Goal: Information Seeking & Learning: Understand process/instructions

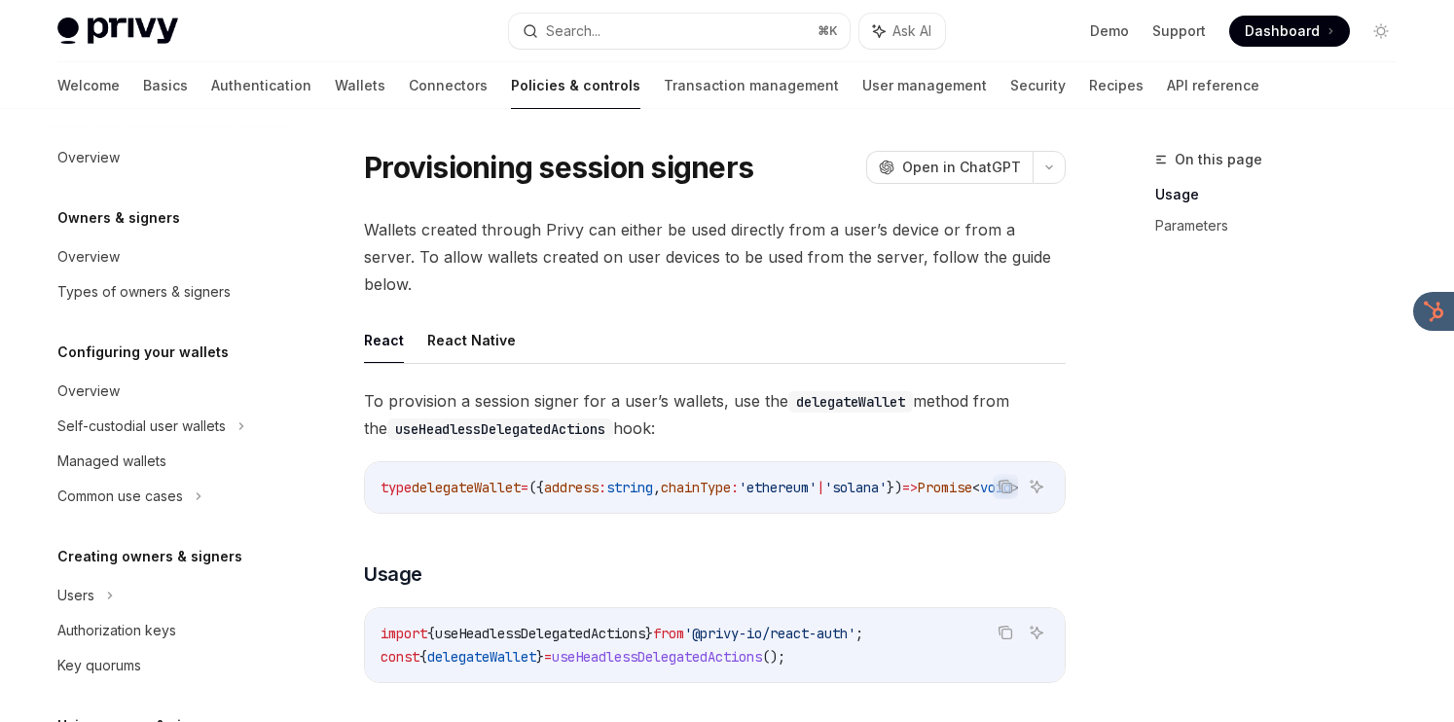
drag, startPoint x: 1052, startPoint y: 324, endPoint x: 1048, endPoint y: 395, distance: 71.1
click at [1048, 395] on div "React React Native To provision a session signer for a user’s wallets, use the …" at bounding box center [715, 715] width 702 height 796
click at [1048, 395] on span "To provision a session signer for a user’s wallets, use the delegateWallet meth…" at bounding box center [715, 414] width 702 height 54
drag, startPoint x: 1048, startPoint y: 395, endPoint x: 1063, endPoint y: 320, distance: 76.3
click at [1063, 320] on div "React React Native To provision a session signer for a user’s wallets, use the …" at bounding box center [715, 715] width 702 height 796
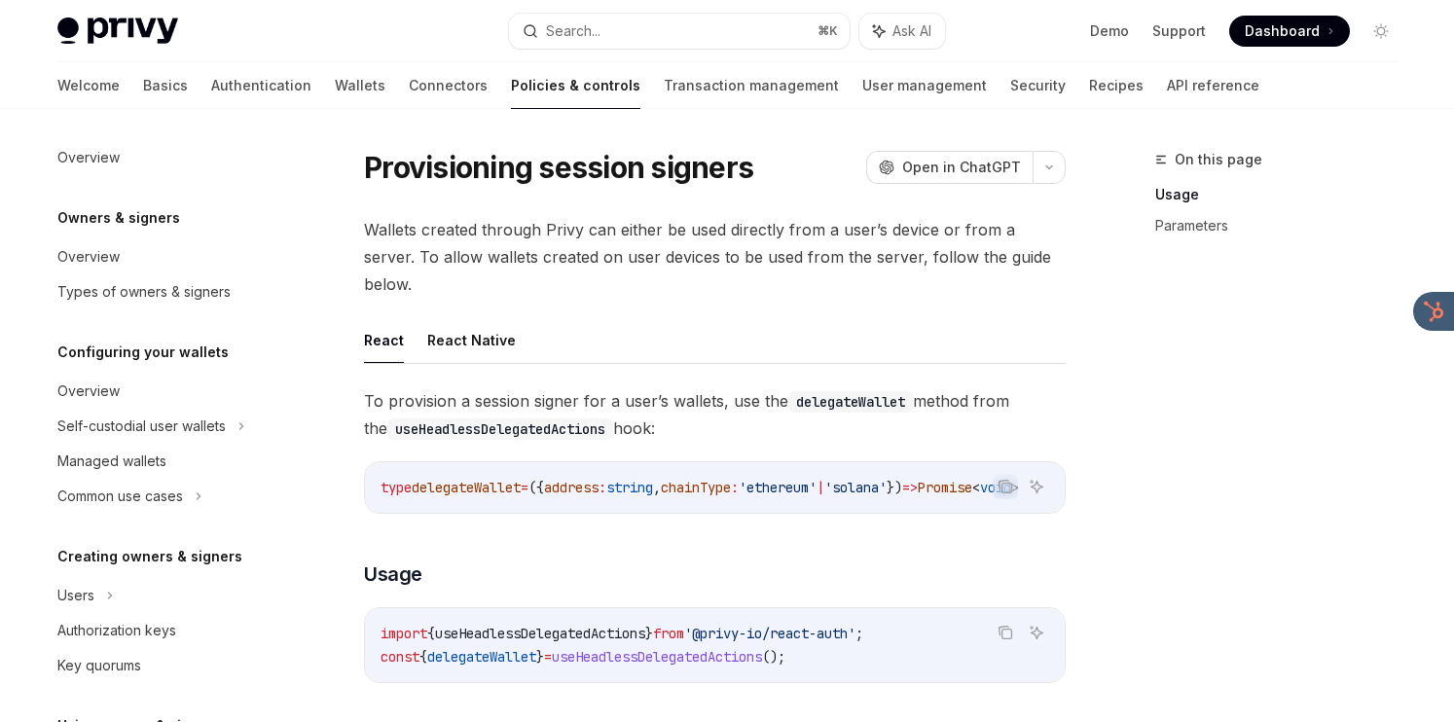
click at [1063, 320] on ul "React React Native" at bounding box center [715, 340] width 702 height 47
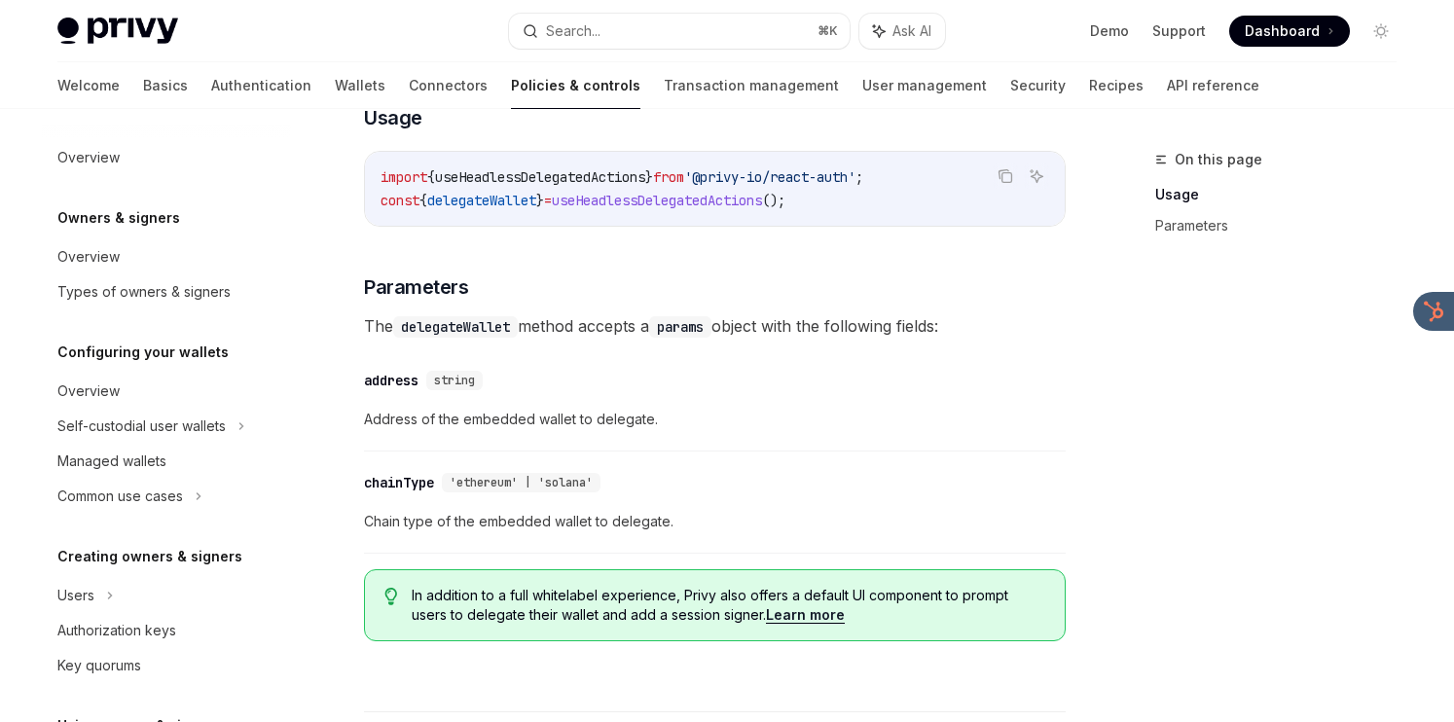
scroll to position [457, 0]
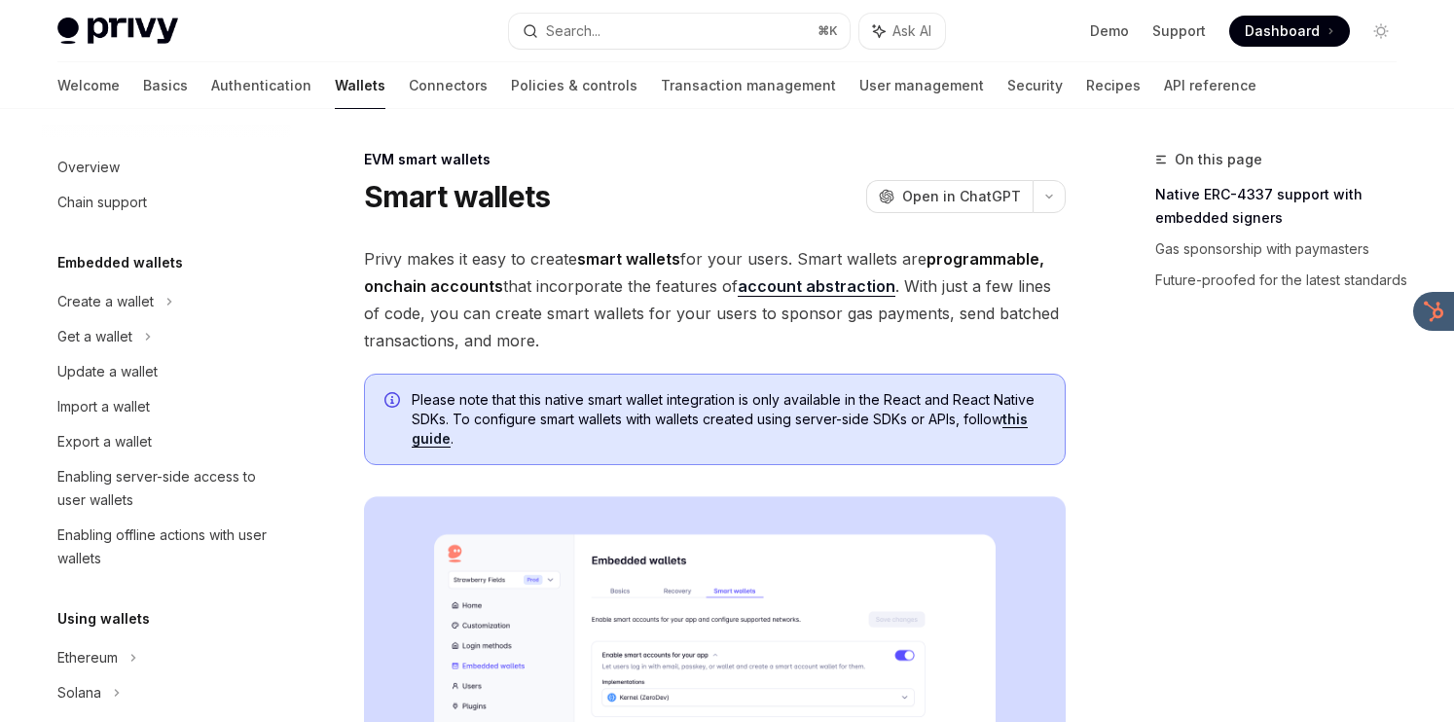
scroll to position [417, 0]
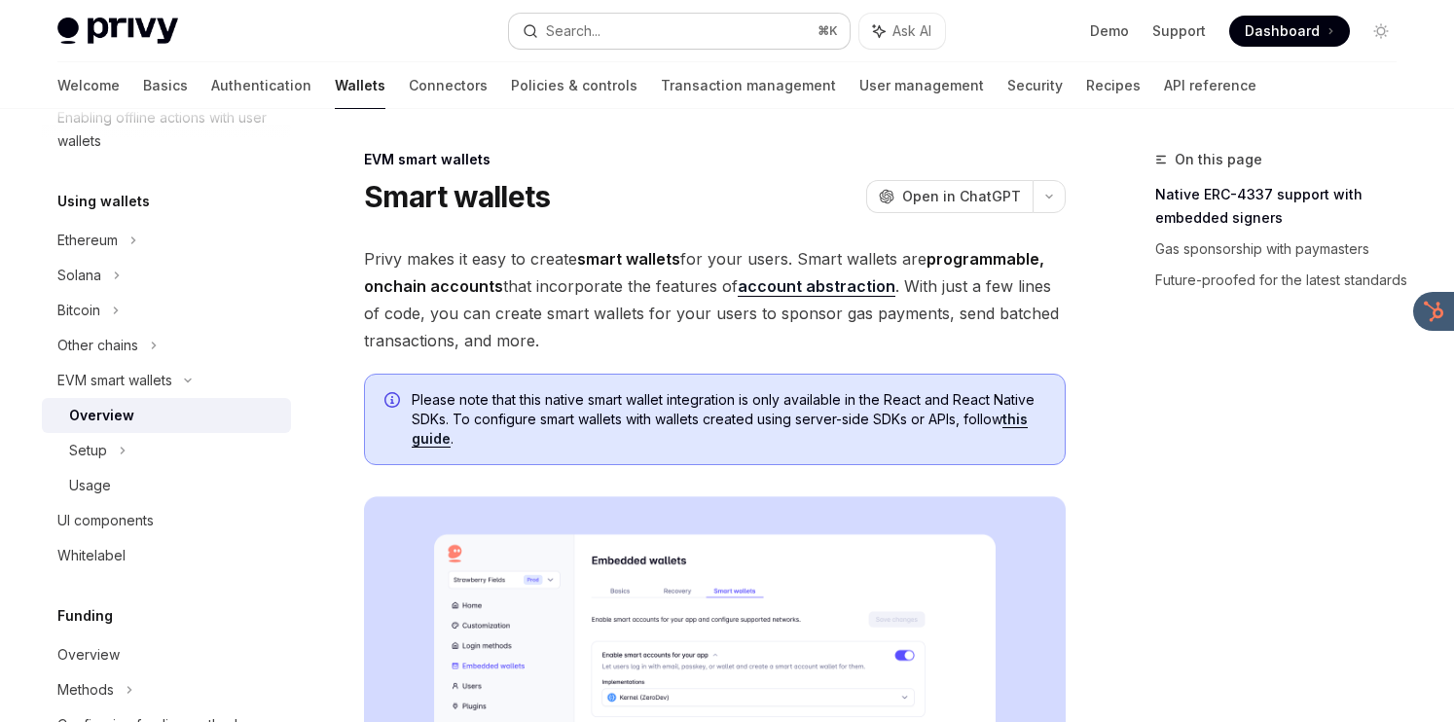
click at [638, 23] on button "Search... ⌘ K" at bounding box center [679, 31] width 341 height 35
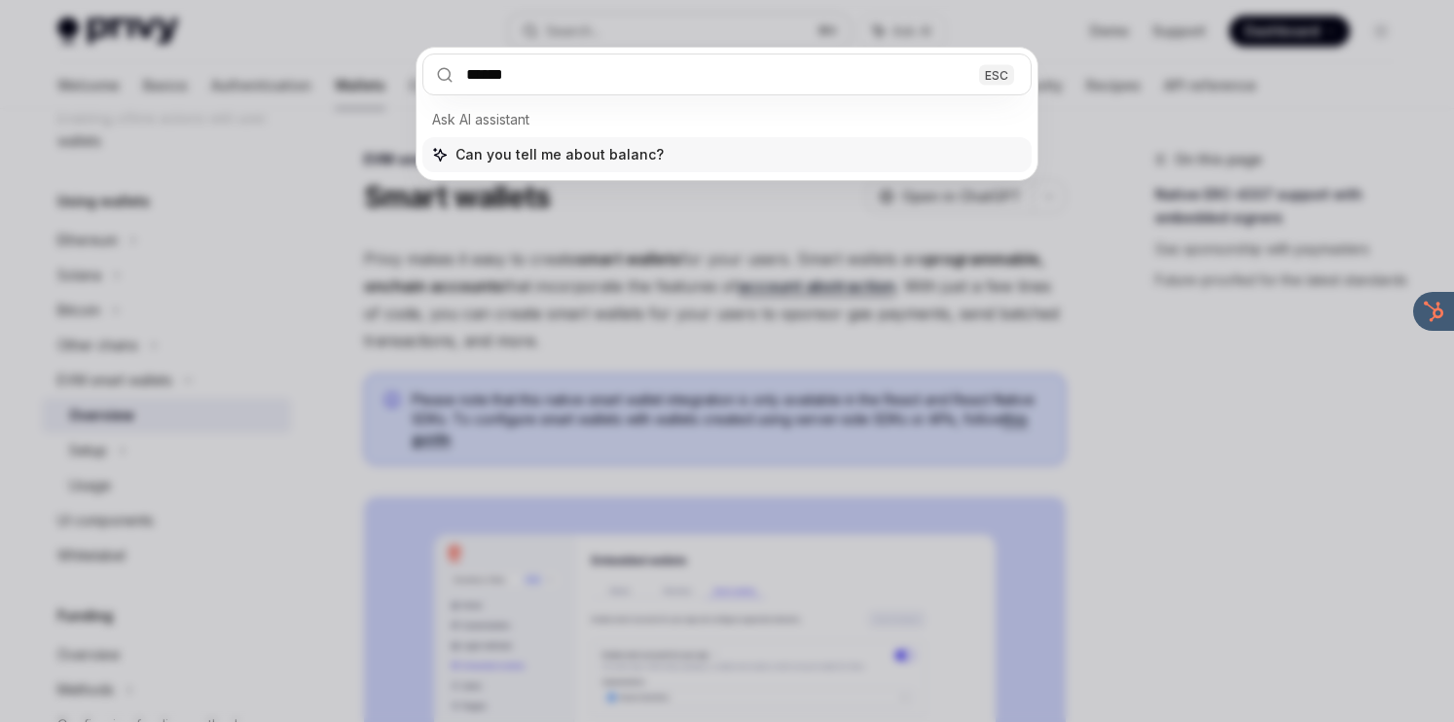
type input "*******"
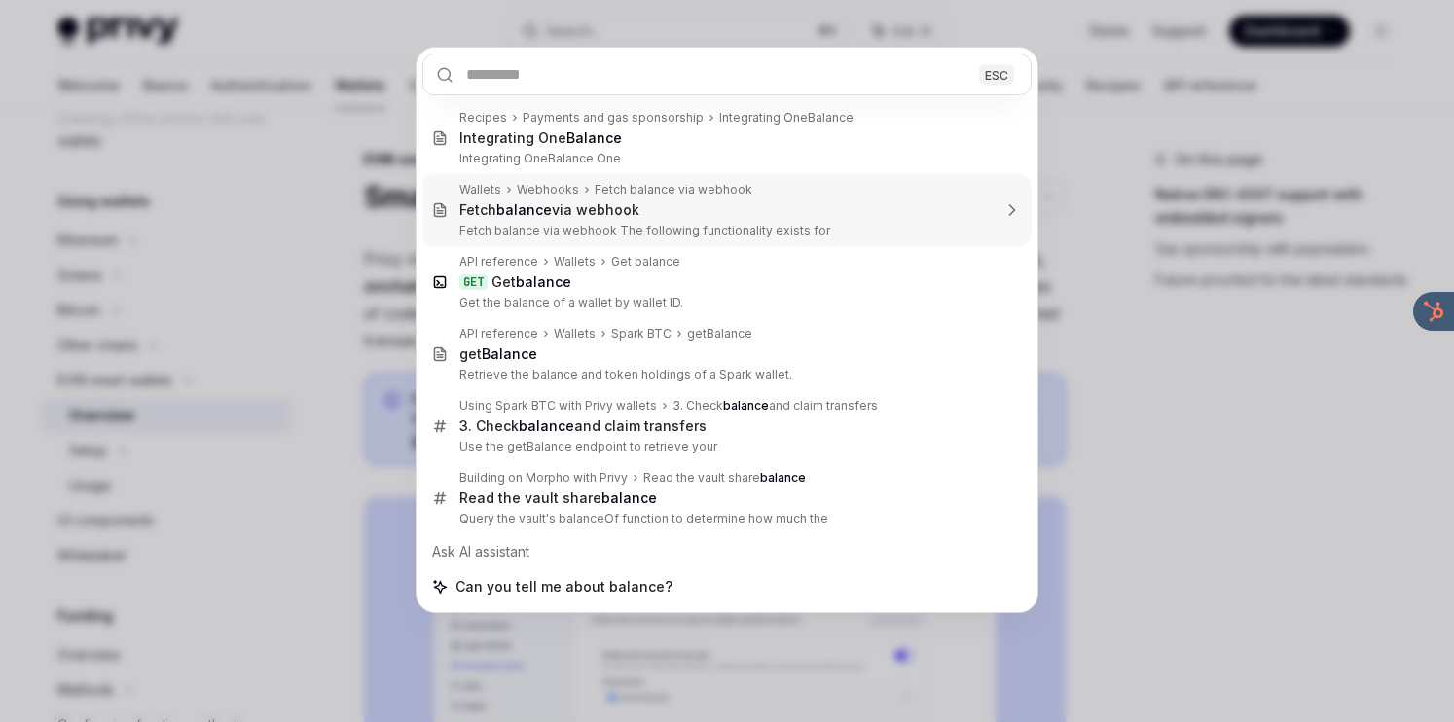
type textarea "*"
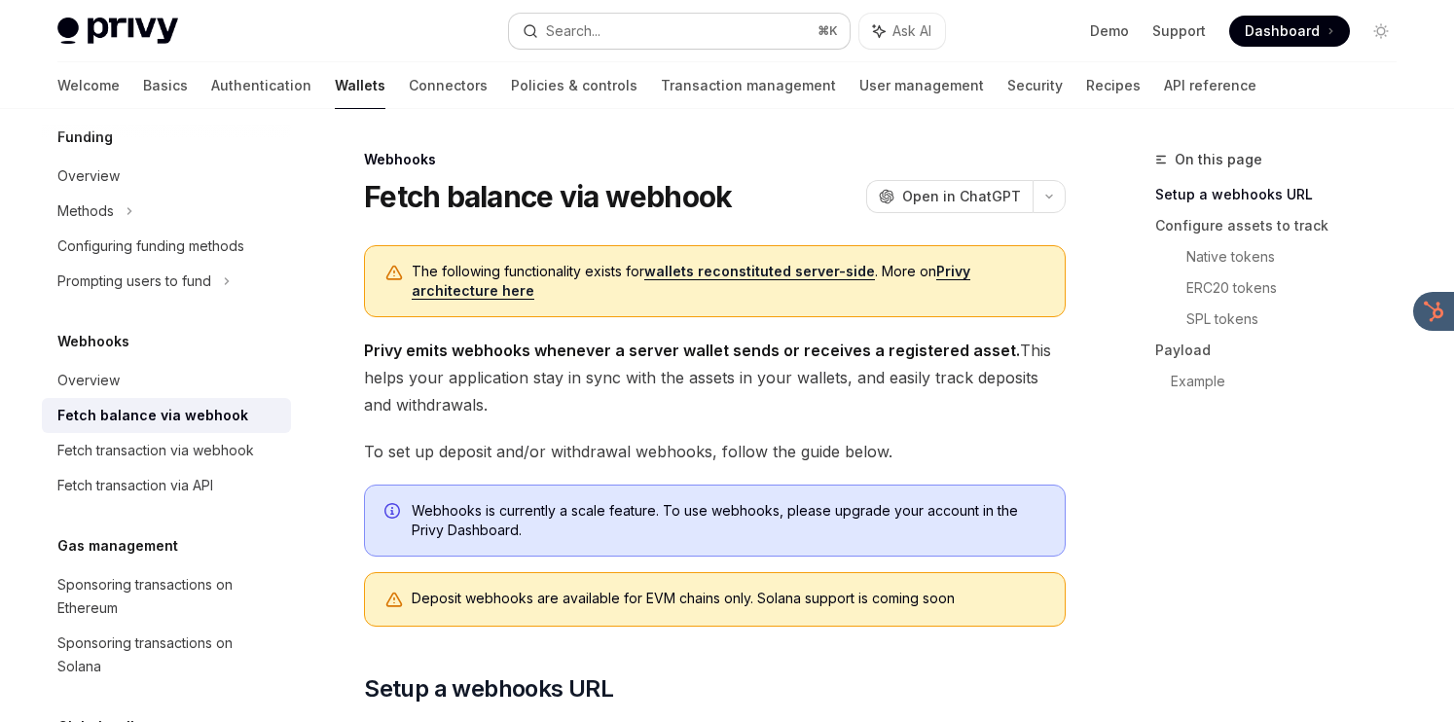
click at [564, 40] on div "Search..." at bounding box center [573, 30] width 54 height 23
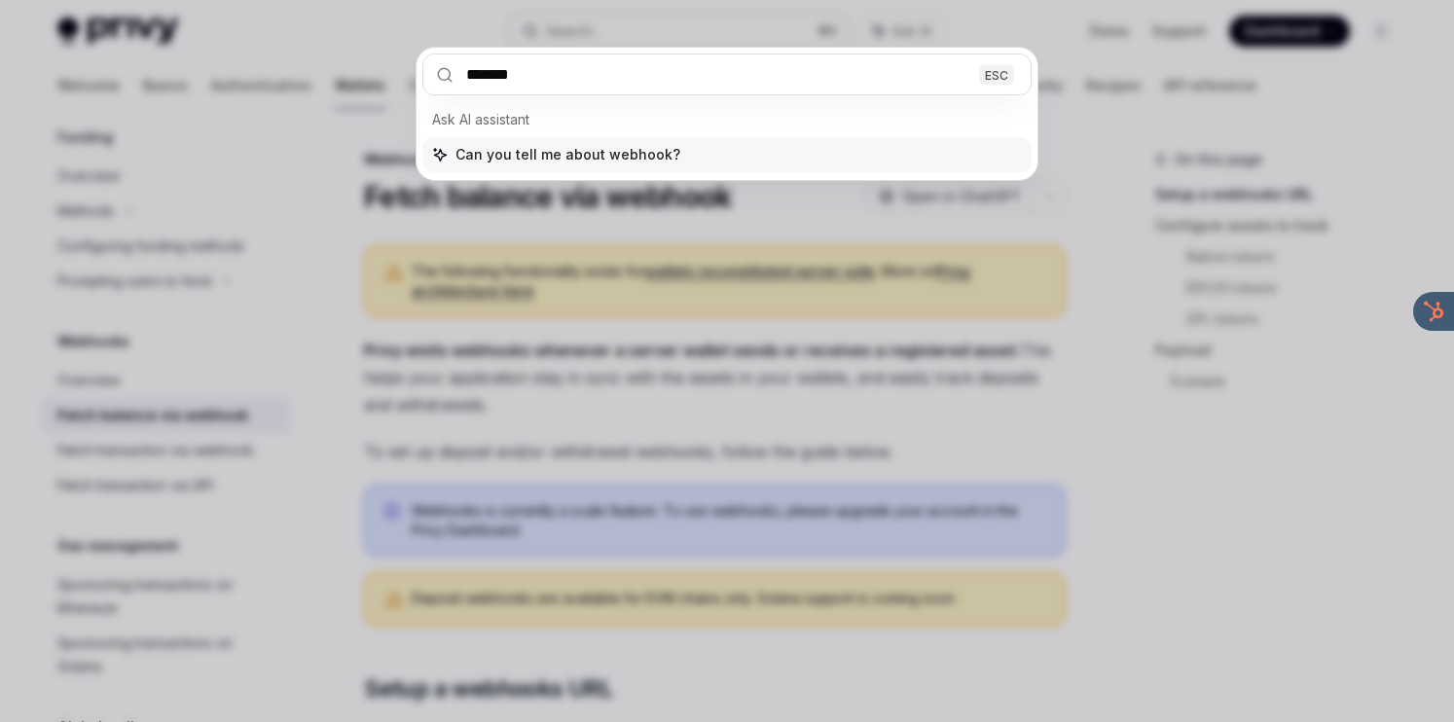
type input "********"
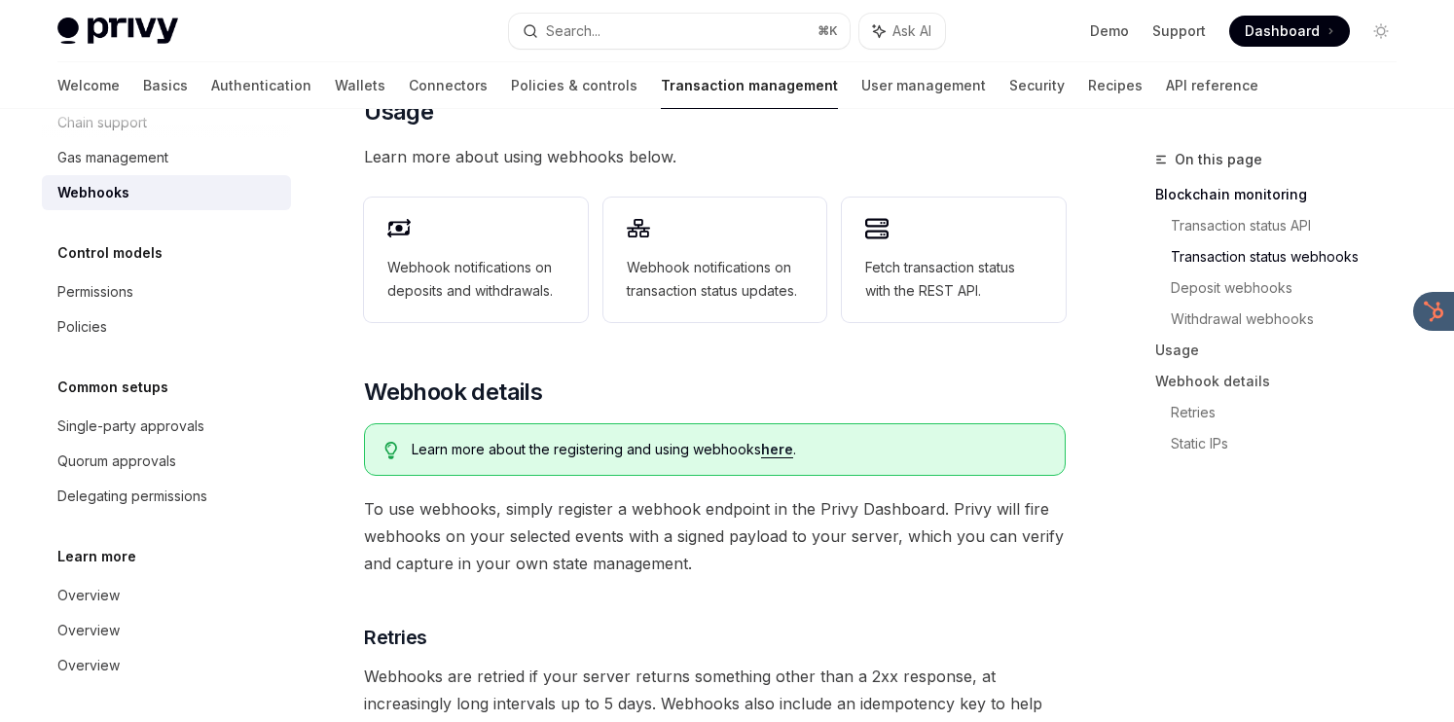
scroll to position [1090, 0]
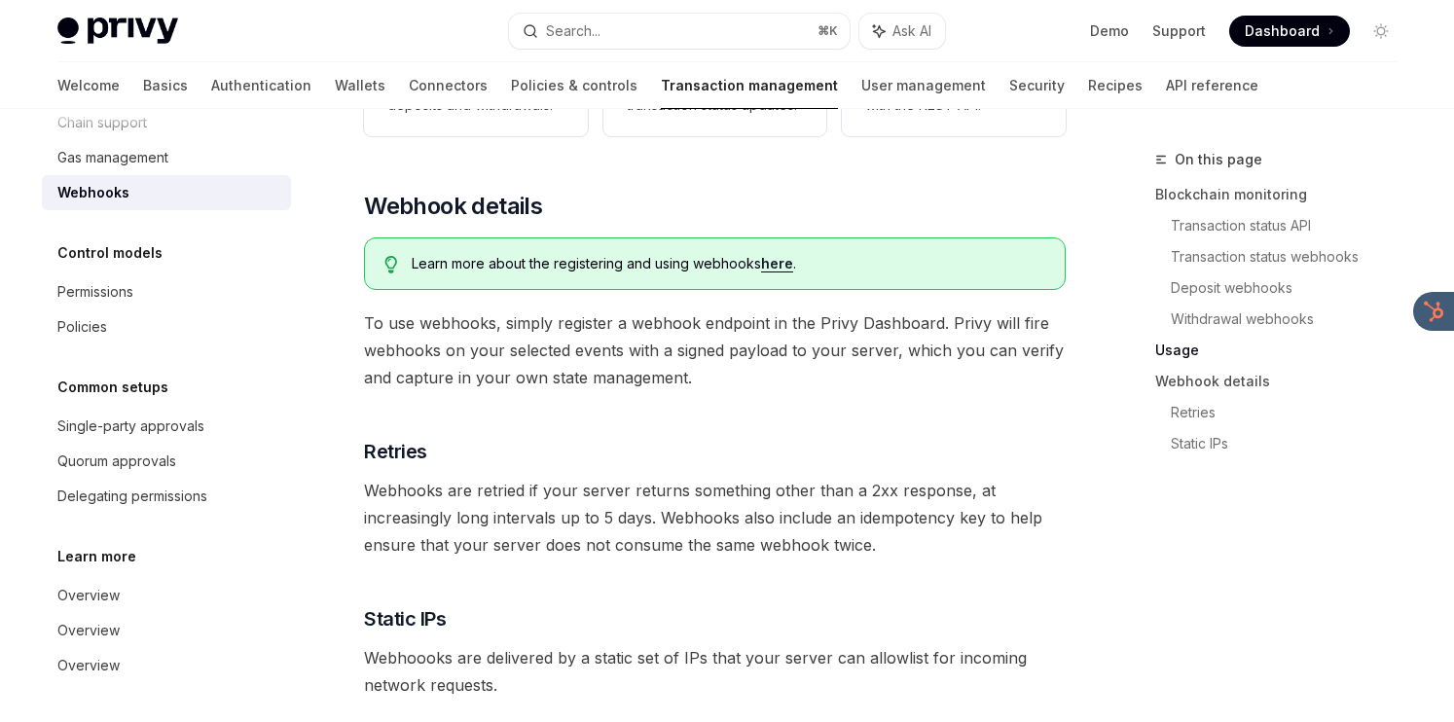
click at [752, 254] on span "Learn more about the registering and using webhooks here ." at bounding box center [728, 263] width 633 height 19
click at [763, 255] on link "here" at bounding box center [777, 264] width 32 height 18
type textarea "*"
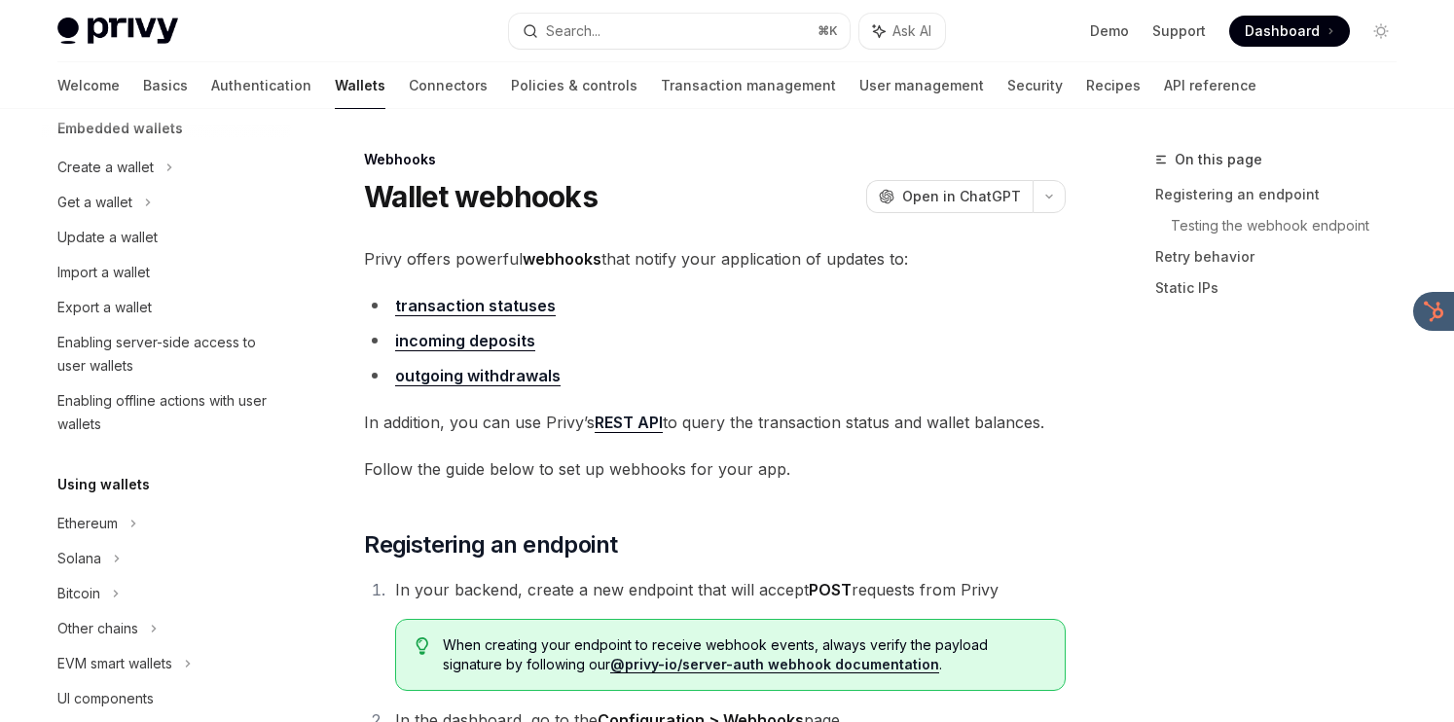
scroll to position [896, 0]
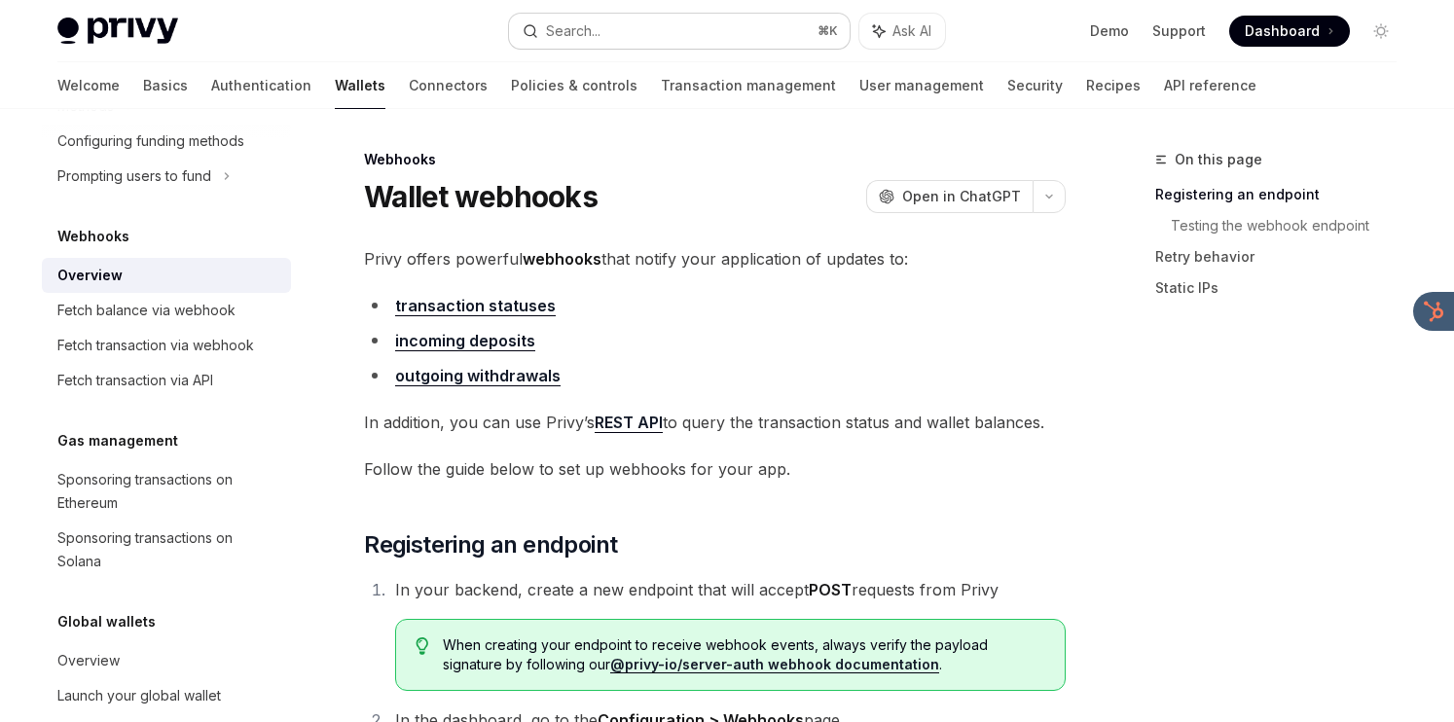
click at [683, 35] on button "Search... ⌘ K" at bounding box center [679, 31] width 341 height 35
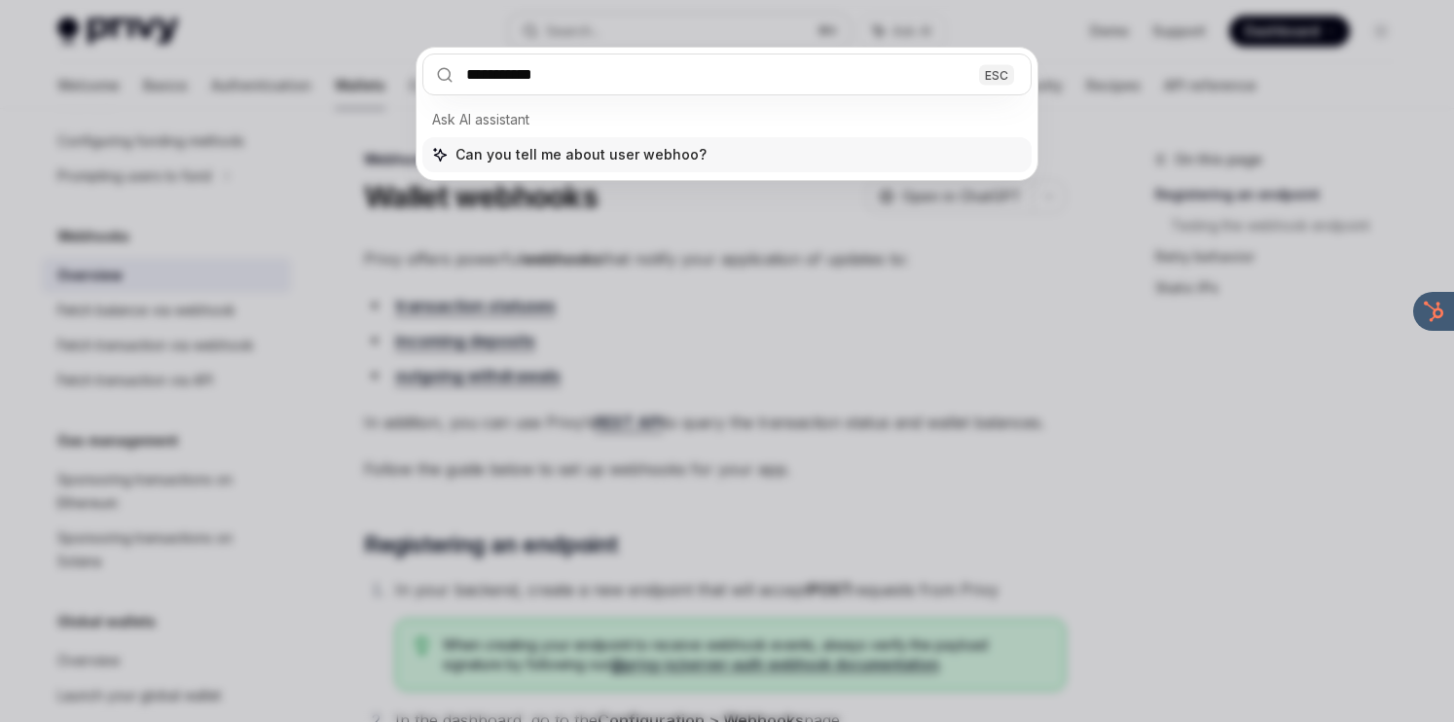
type input "**********"
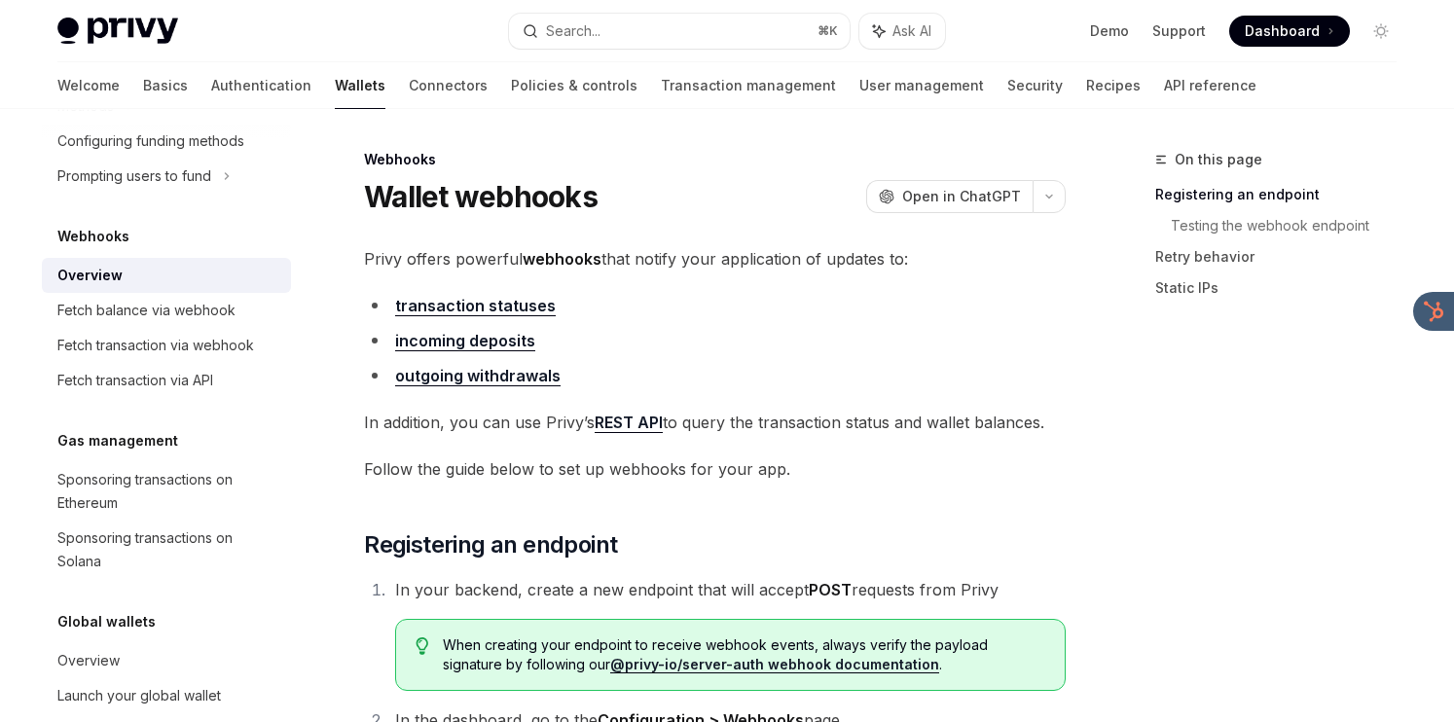
type textarea "*"
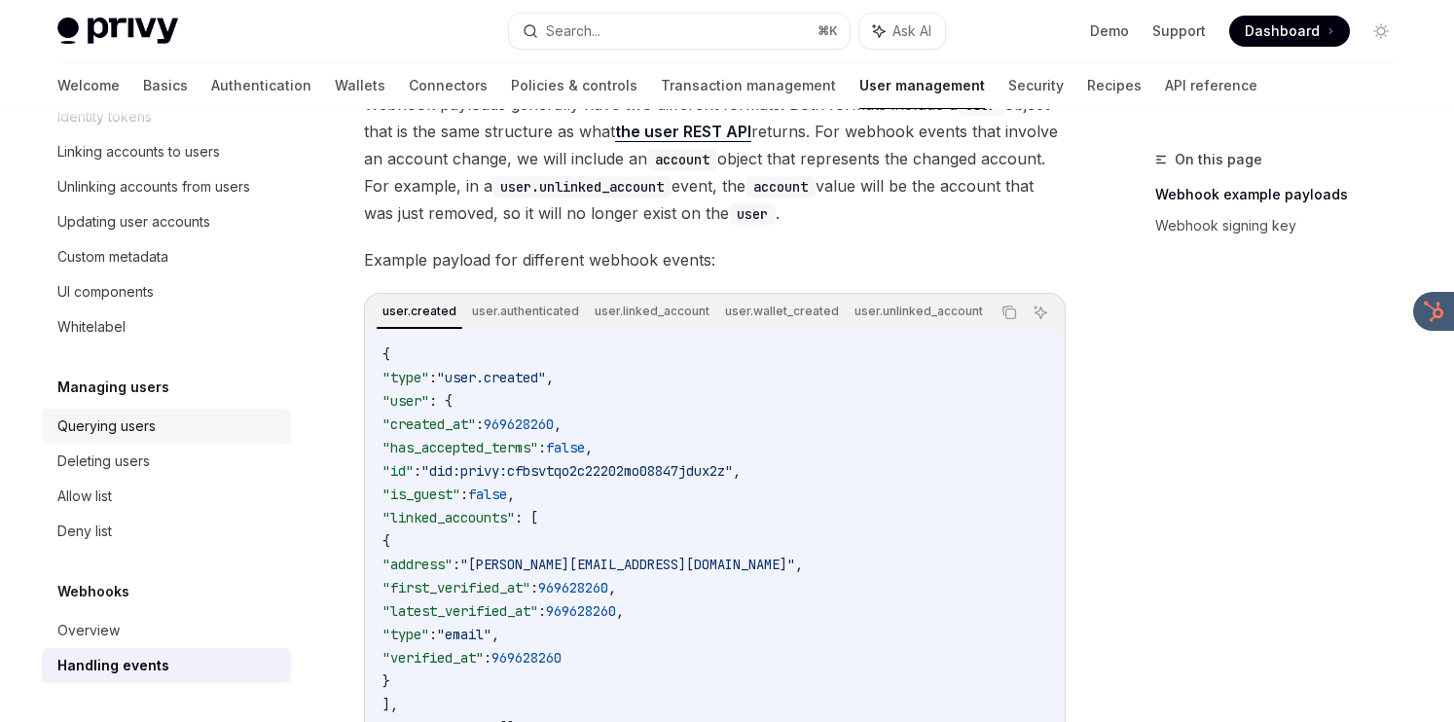
scroll to position [302, 0]
click at [1093, 297] on div "On this page Webhook example payloads Webhook signing key Webhooks Handling eve…" at bounding box center [727, 602] width 1370 height 1591
click at [335, 92] on link "Wallets" at bounding box center [360, 85] width 51 height 47
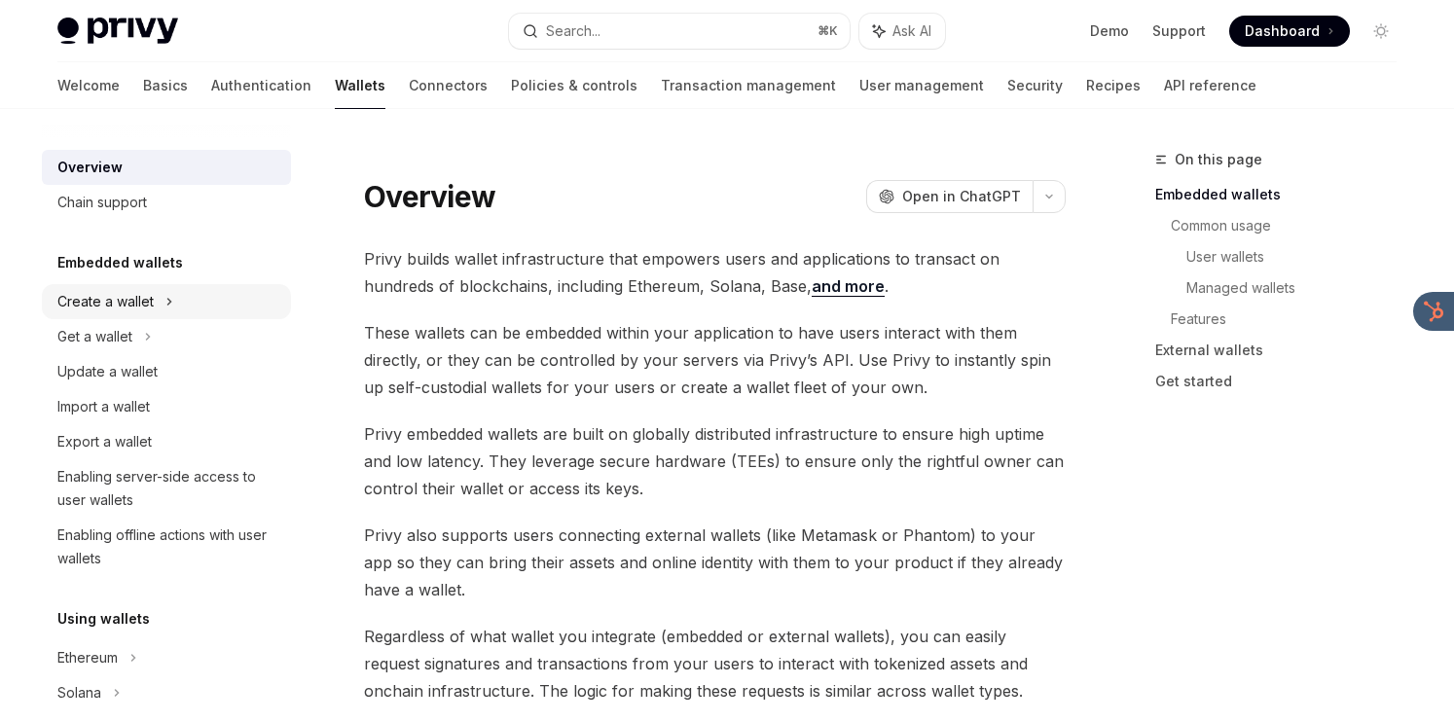
click at [164, 314] on div "Create a wallet" at bounding box center [166, 301] width 249 height 35
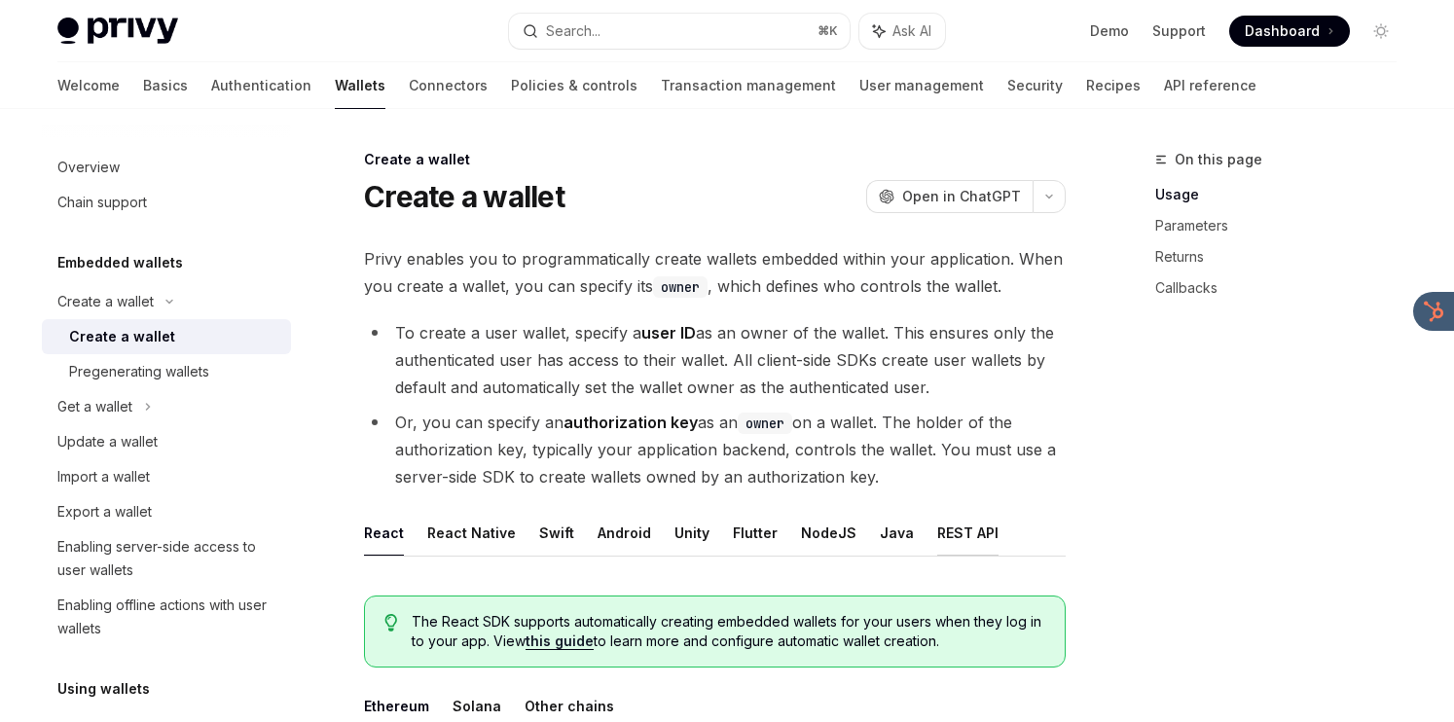
click at [947, 529] on button "REST API" at bounding box center [967, 533] width 61 height 46
type textarea "*"
